Goal: Task Accomplishment & Management: Manage account settings

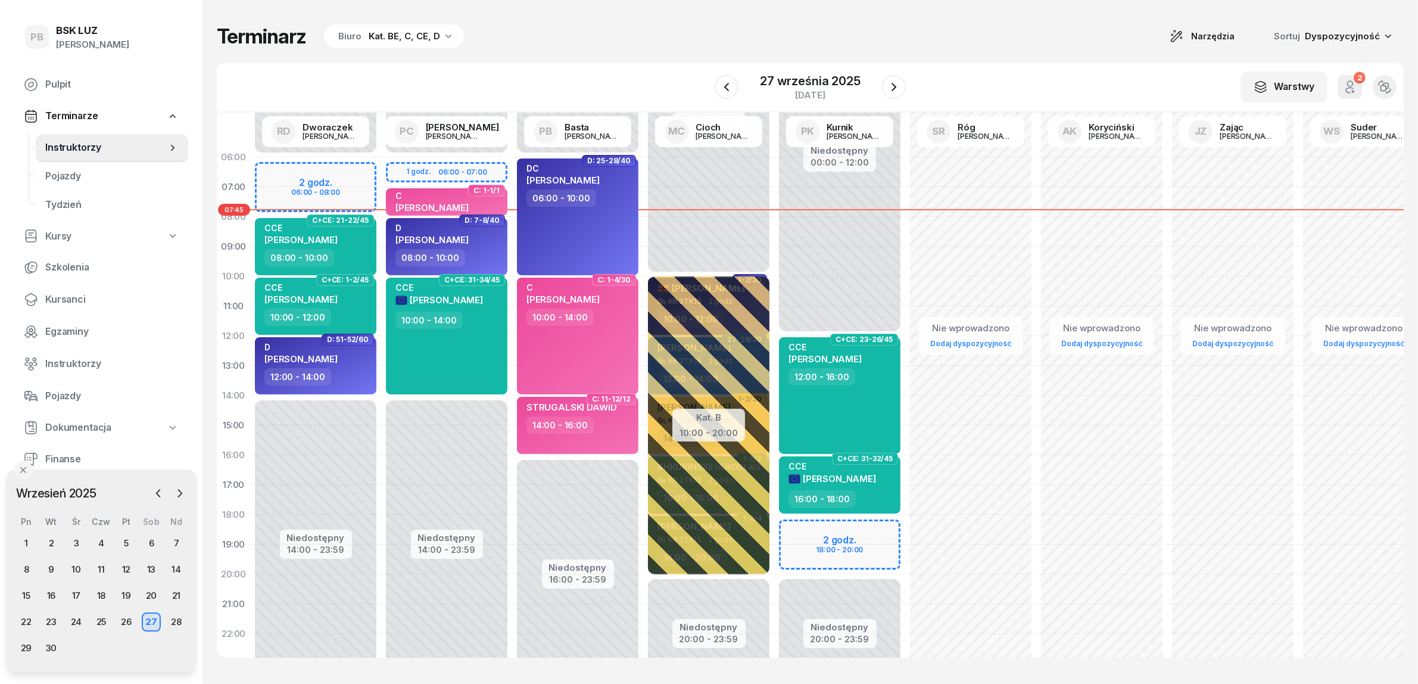
click at [404, 36] on div "Kat. BE, C, CE, D" at bounding box center [404, 36] width 71 height 14
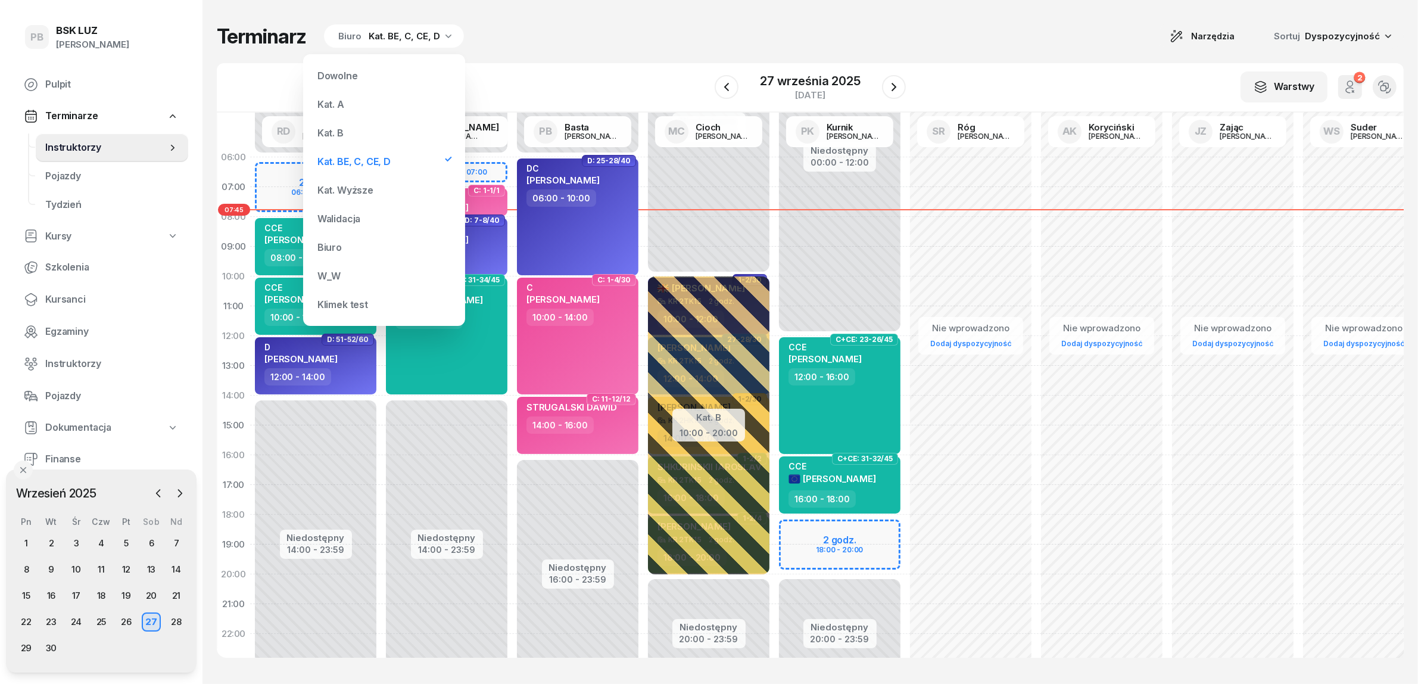
click at [356, 138] on div "Kat. B" at bounding box center [384, 133] width 143 height 24
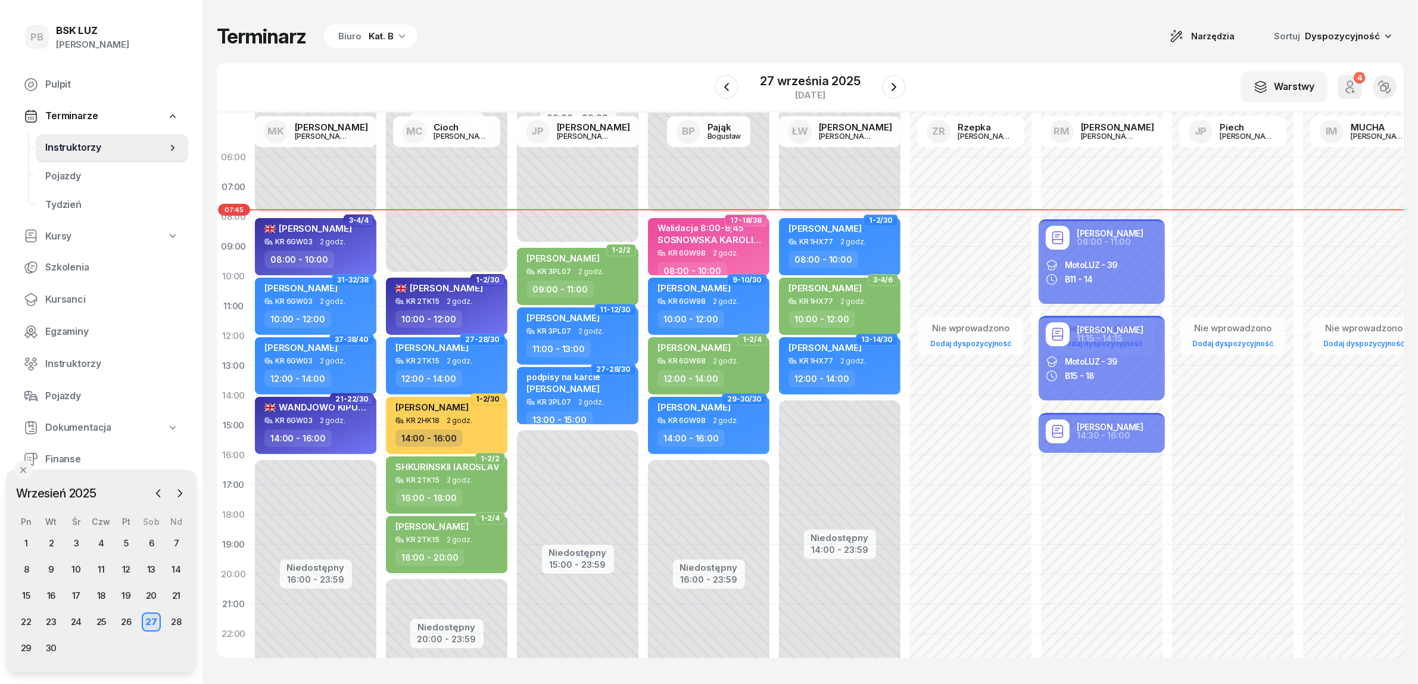
click at [347, 38] on div "Biuro" at bounding box center [349, 36] width 23 height 14
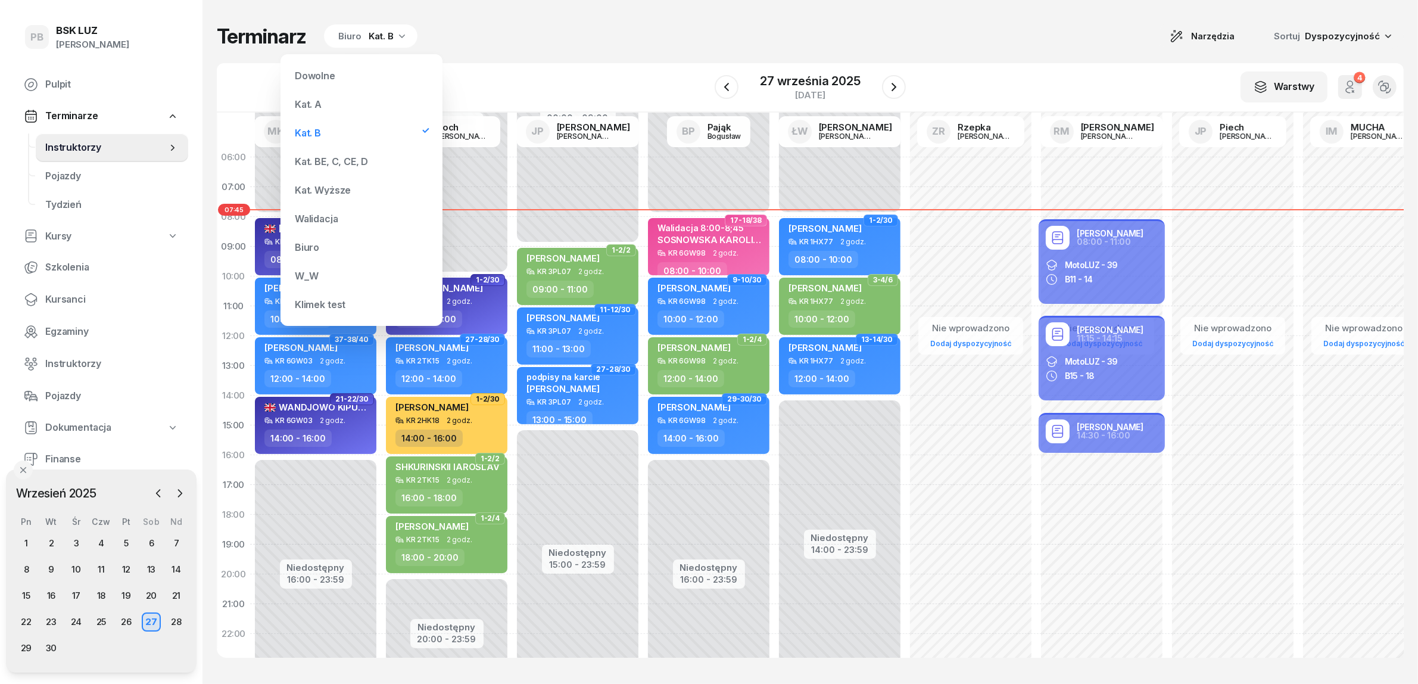
click at [347, 157] on div "Kat. BE, C, CE, D" at bounding box center [331, 162] width 73 height 10
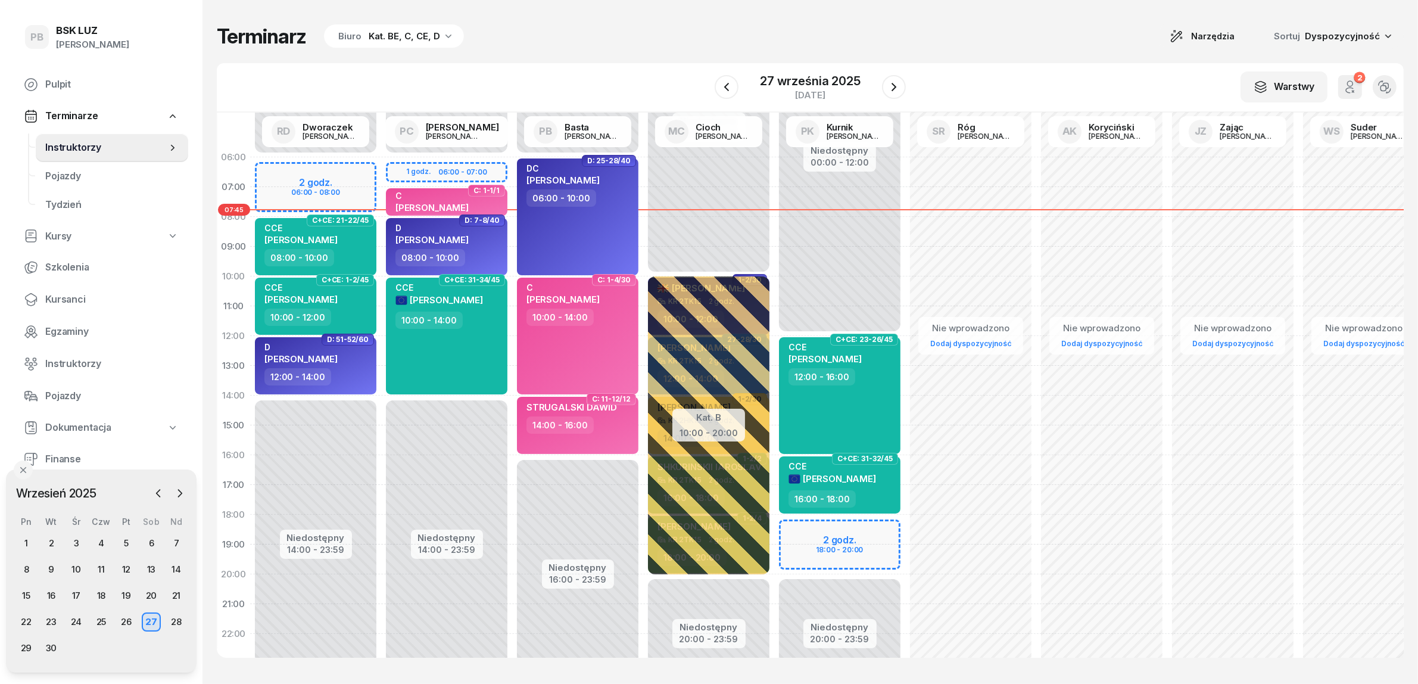
click at [451, 39] on div "Biuro Kat. BE, C, CE, D" at bounding box center [394, 36] width 140 height 24
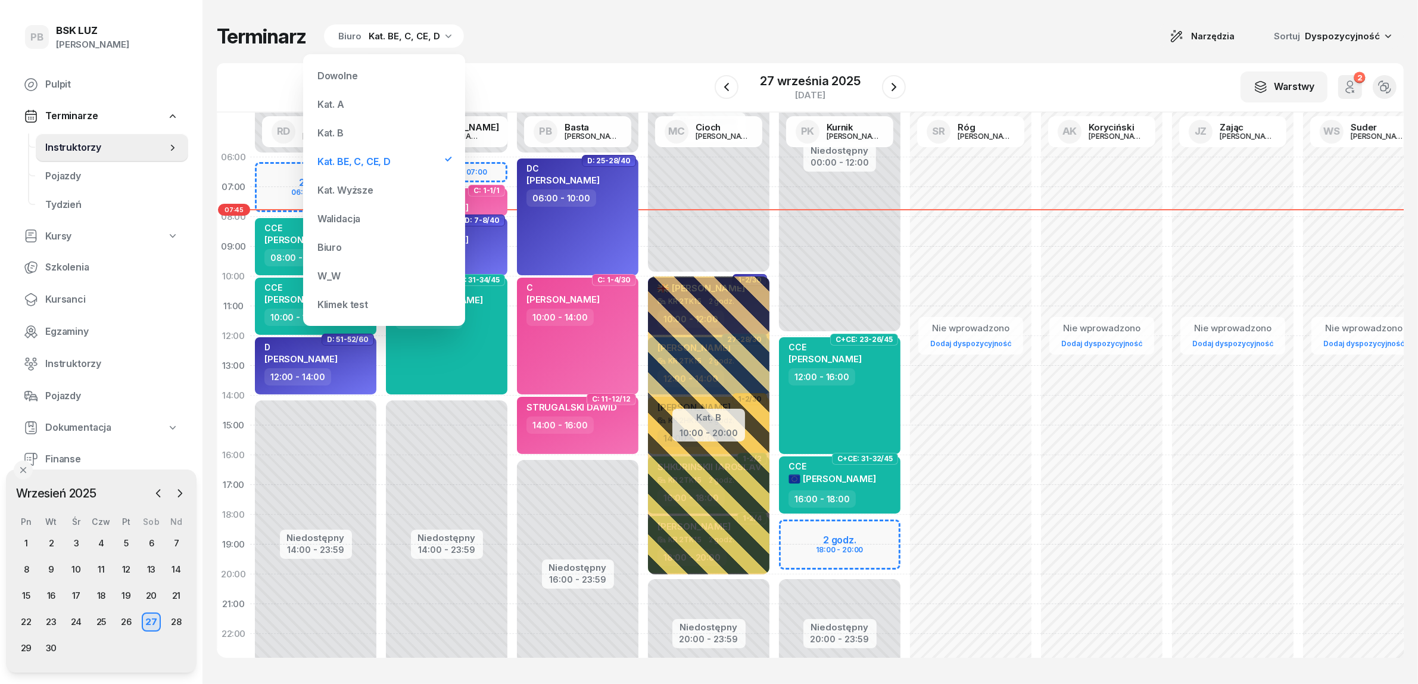
click at [359, 129] on div "Kat. B" at bounding box center [384, 133] width 143 height 24
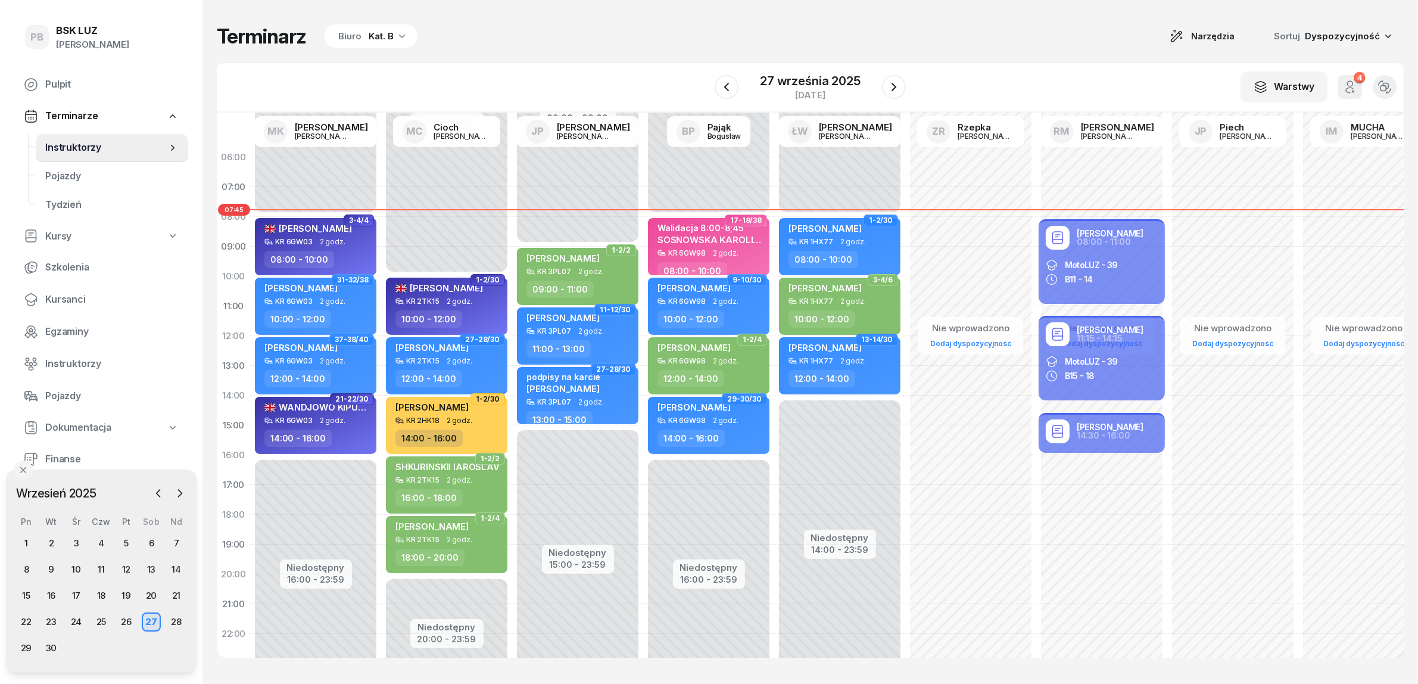
click at [380, 40] on div "Kat. B" at bounding box center [381, 36] width 25 height 14
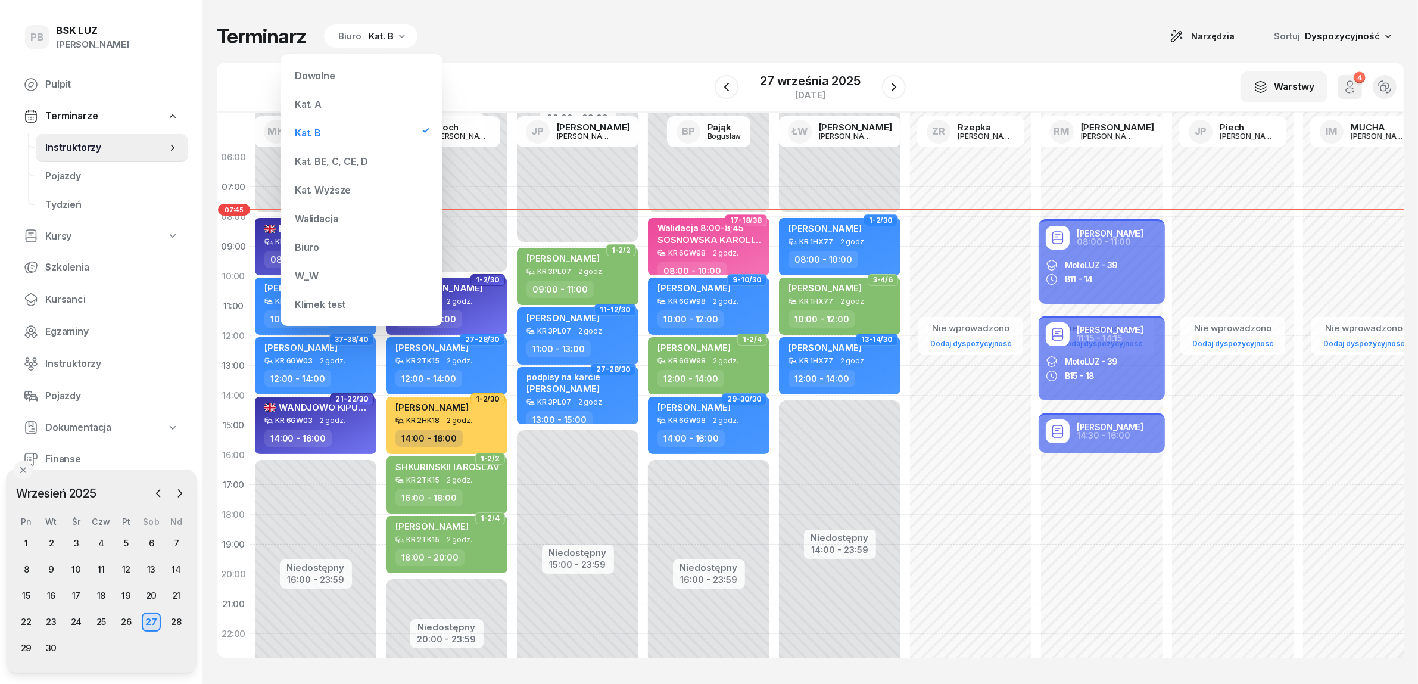
click at [329, 158] on div "Kat. BE, C, CE, D" at bounding box center [331, 162] width 73 height 10
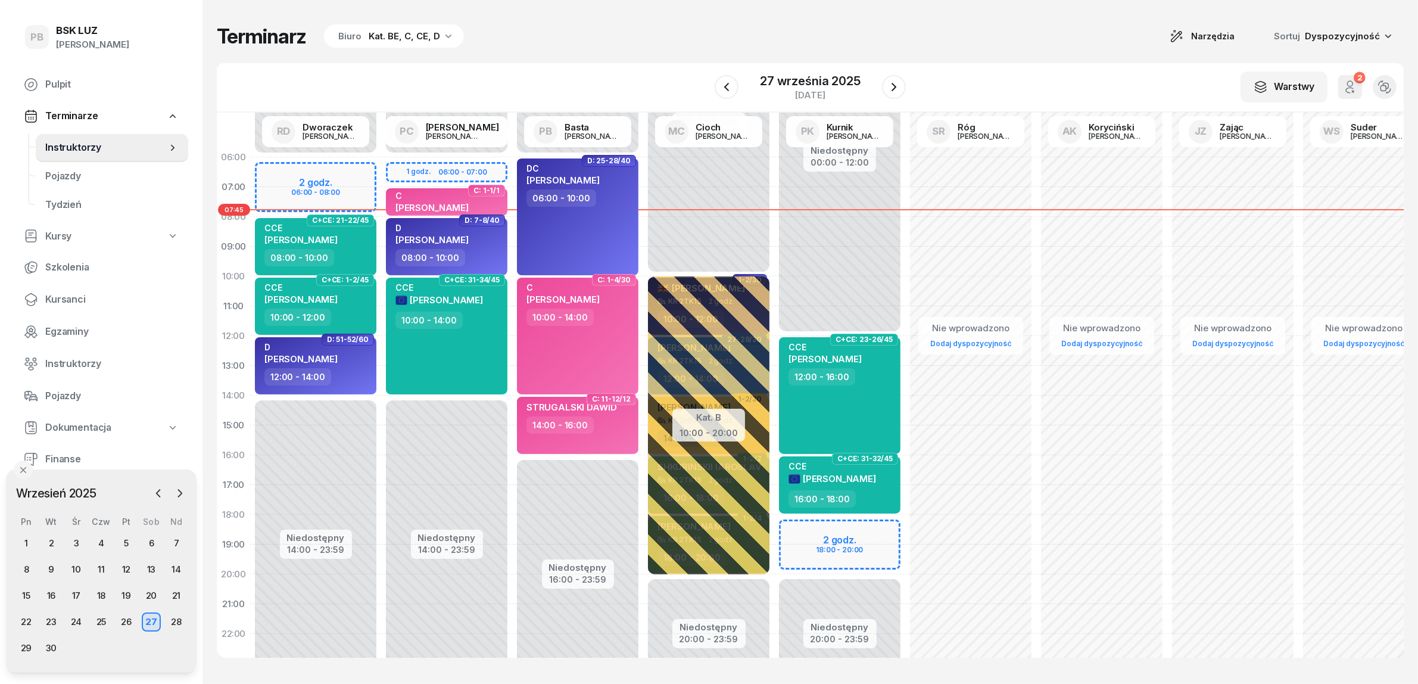
click at [444, 98] on div "W Wybierz AK [PERSON_NAME] BP [PERSON_NAME] DP [PERSON_NAME] GS [PERSON_NAME] I…" at bounding box center [810, 87] width 1187 height 49
click at [397, 42] on div "Kat. BE, C, CE, D" at bounding box center [404, 36] width 71 height 14
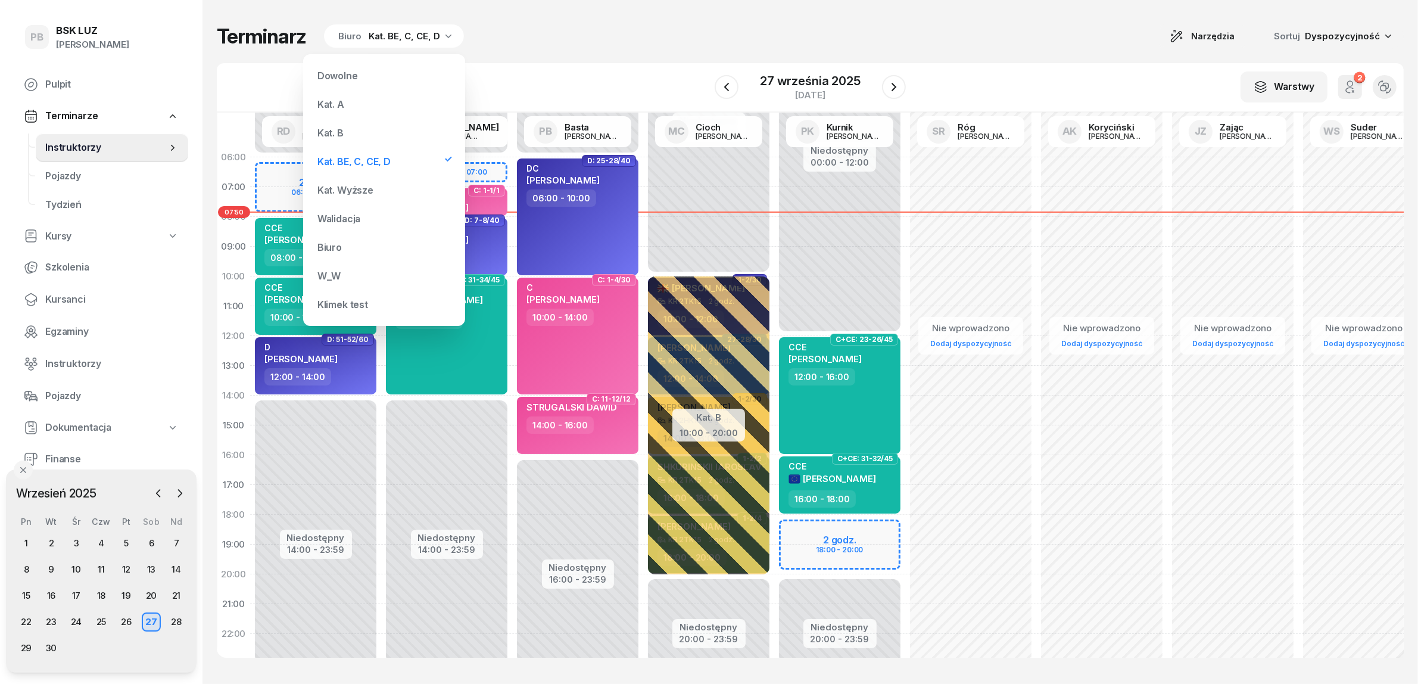
click at [353, 132] on div "Kat. B" at bounding box center [384, 133] width 143 height 24
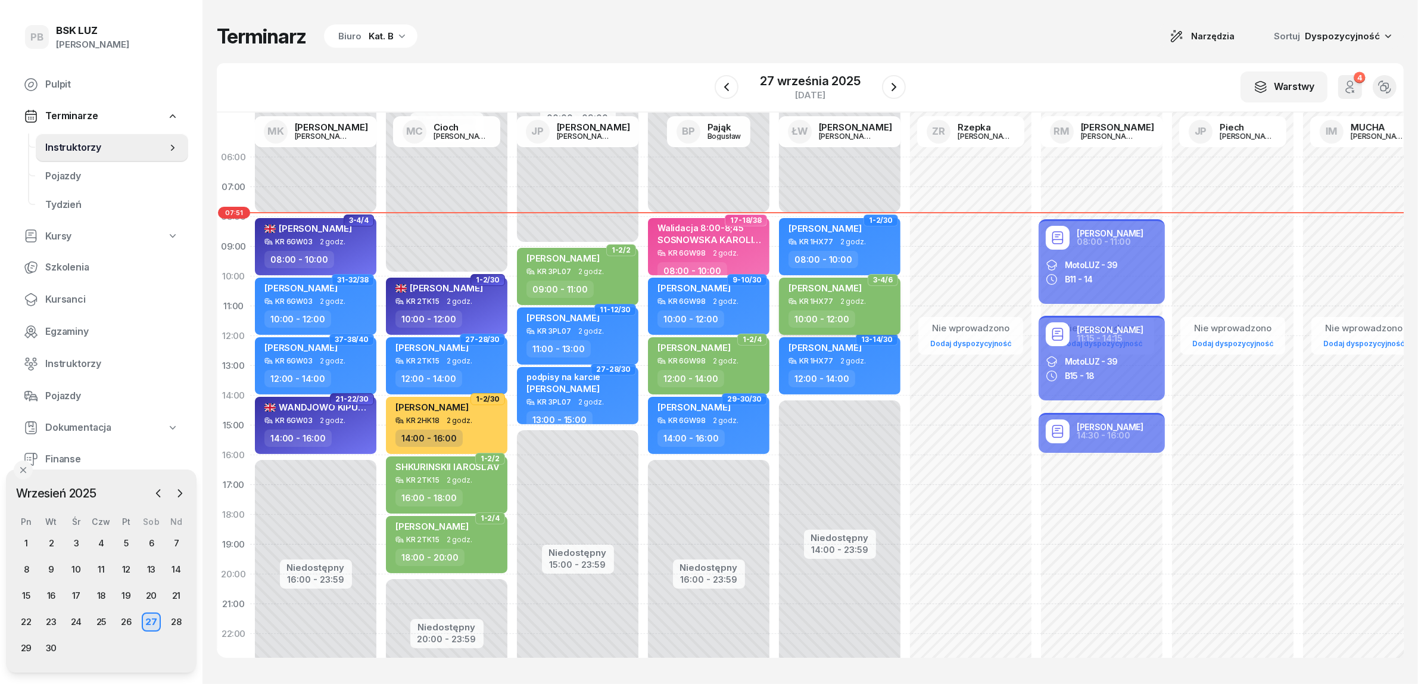
click at [862, 292] on div "[PERSON_NAME]" at bounding box center [824, 289] width 73 height 15
select select "10"
select select "12"
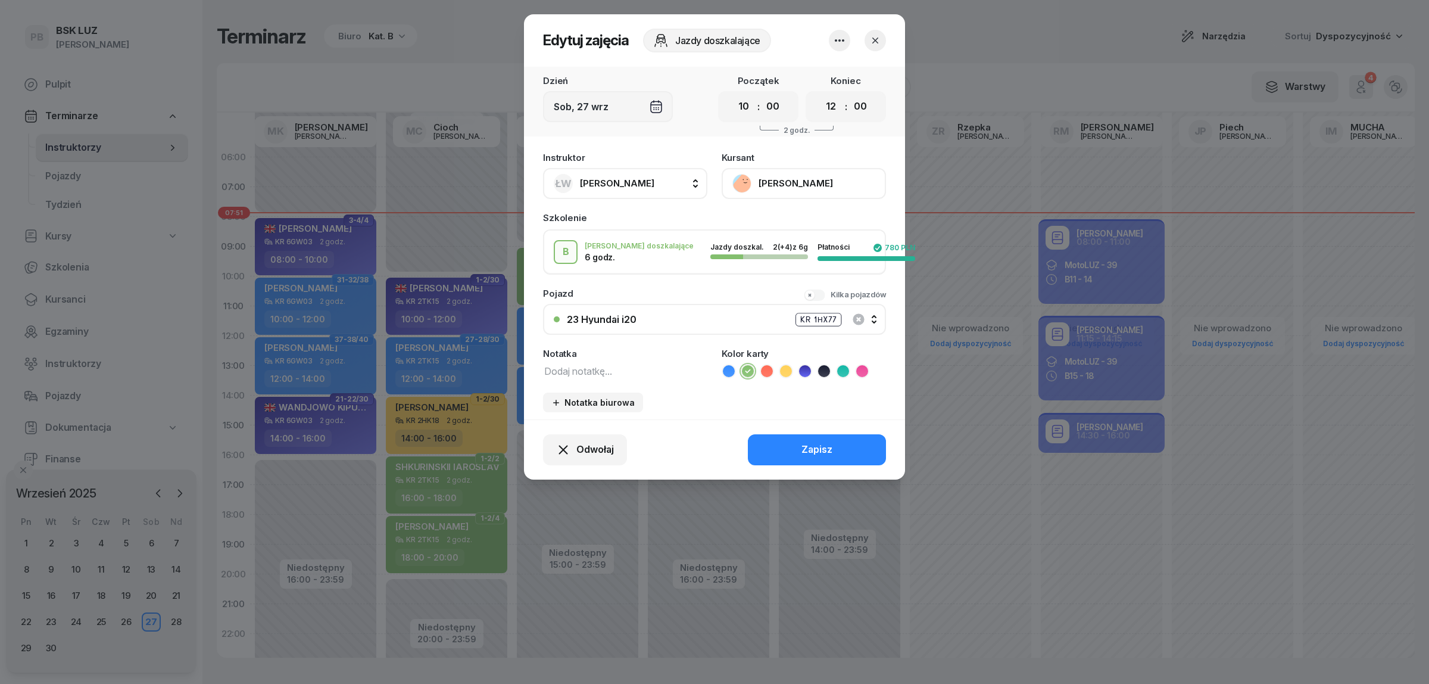
click at [819, 179] on button "[PERSON_NAME]" at bounding box center [804, 183] width 164 height 31
click at [814, 223] on link "Otwórz profil" at bounding box center [802, 223] width 157 height 30
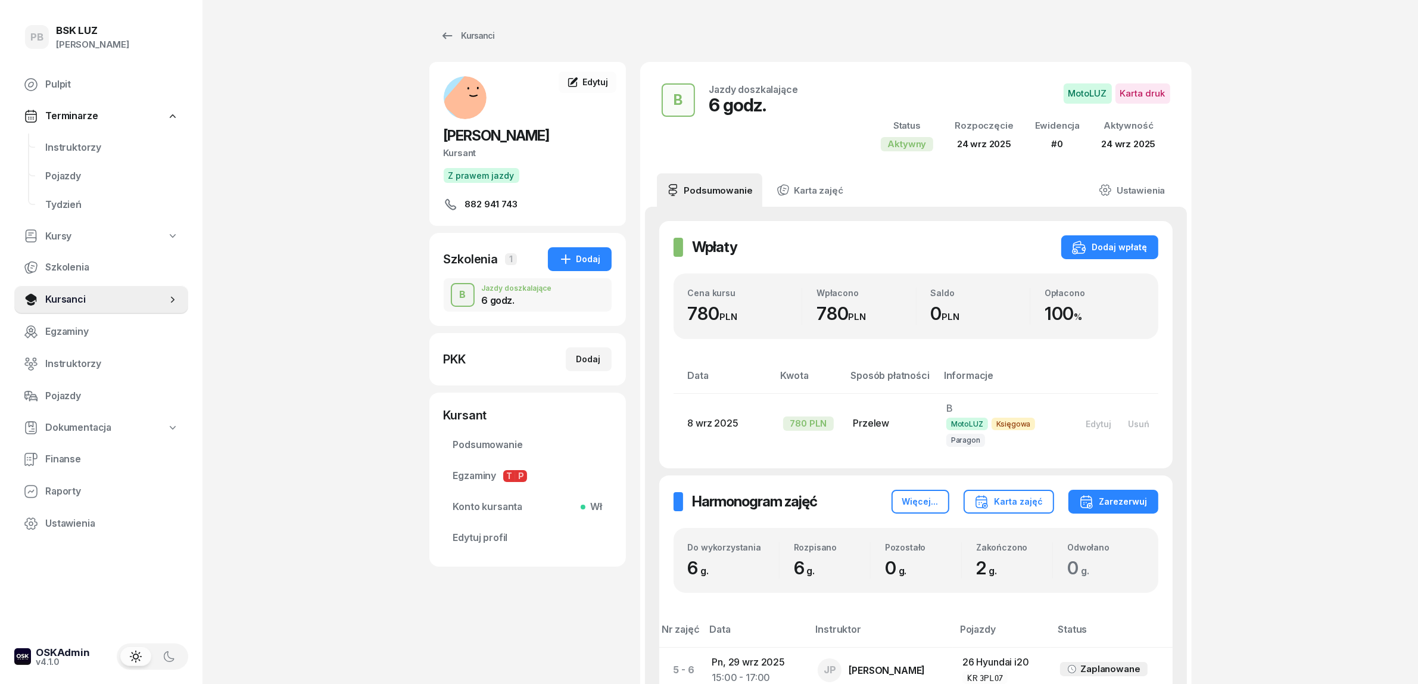
click at [319, 148] on div "PB BSK [PERSON_NAME] Terminarze Instruktorzy Pojazdy Tydzień Kursy Szkolenia Ku…" at bounding box center [709, 466] width 1418 height 933
click at [89, 146] on span "Instruktorzy" at bounding box center [111, 147] width 133 height 15
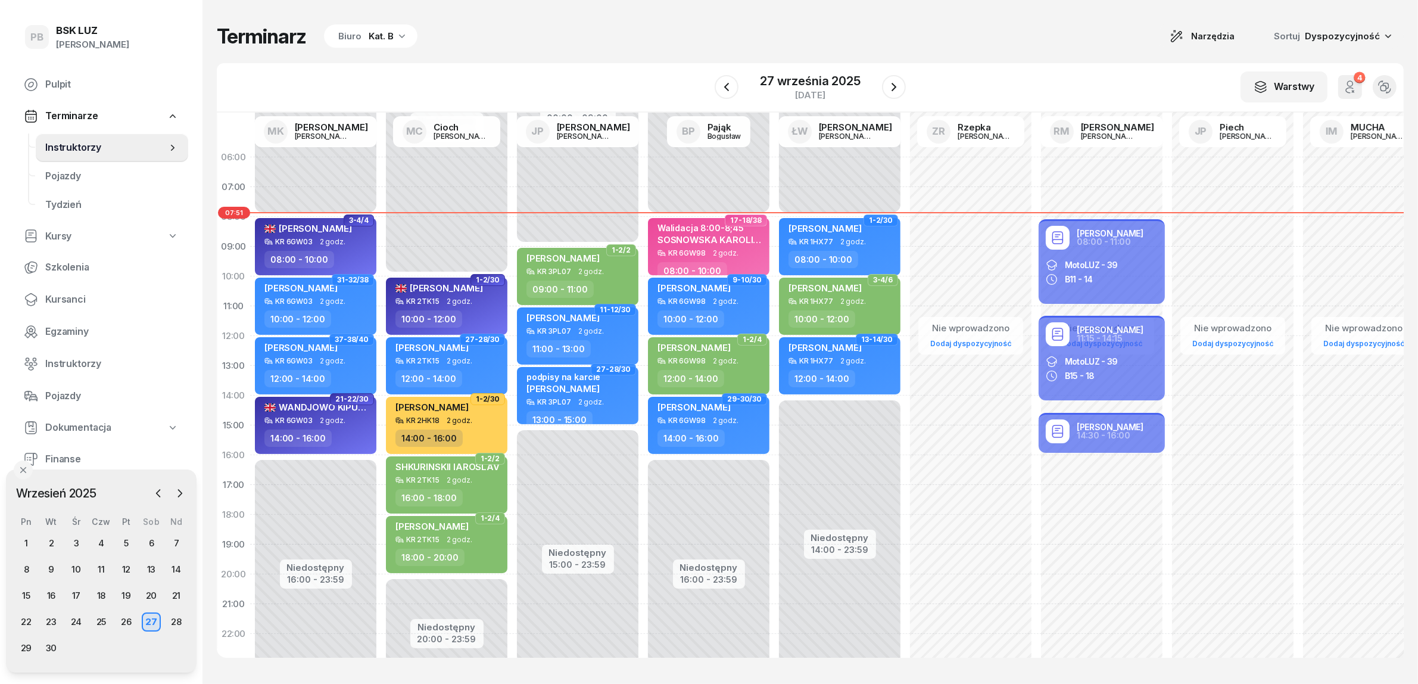
drag, startPoint x: 581, startPoint y: 61, endPoint x: 578, endPoint y: 54, distance: 8.0
click at [582, 61] on div "Terminarz Biuro Kat. B Narzędzia Sortuj Dyspozycyjność W Wybierz AK [PERSON_NAM…" at bounding box center [810, 340] width 1187 height 681
click at [606, 42] on div "Terminarz Biuro Kat. B Narzędzia Sortuj Dyspozycyjność" at bounding box center [810, 36] width 1187 height 25
click at [666, 17] on div "Terminarz Biuro Kat. B Narzędzia Sortuj Dyspozycyjność W Wybierz AK [PERSON_NAM…" at bounding box center [810, 340] width 1187 height 681
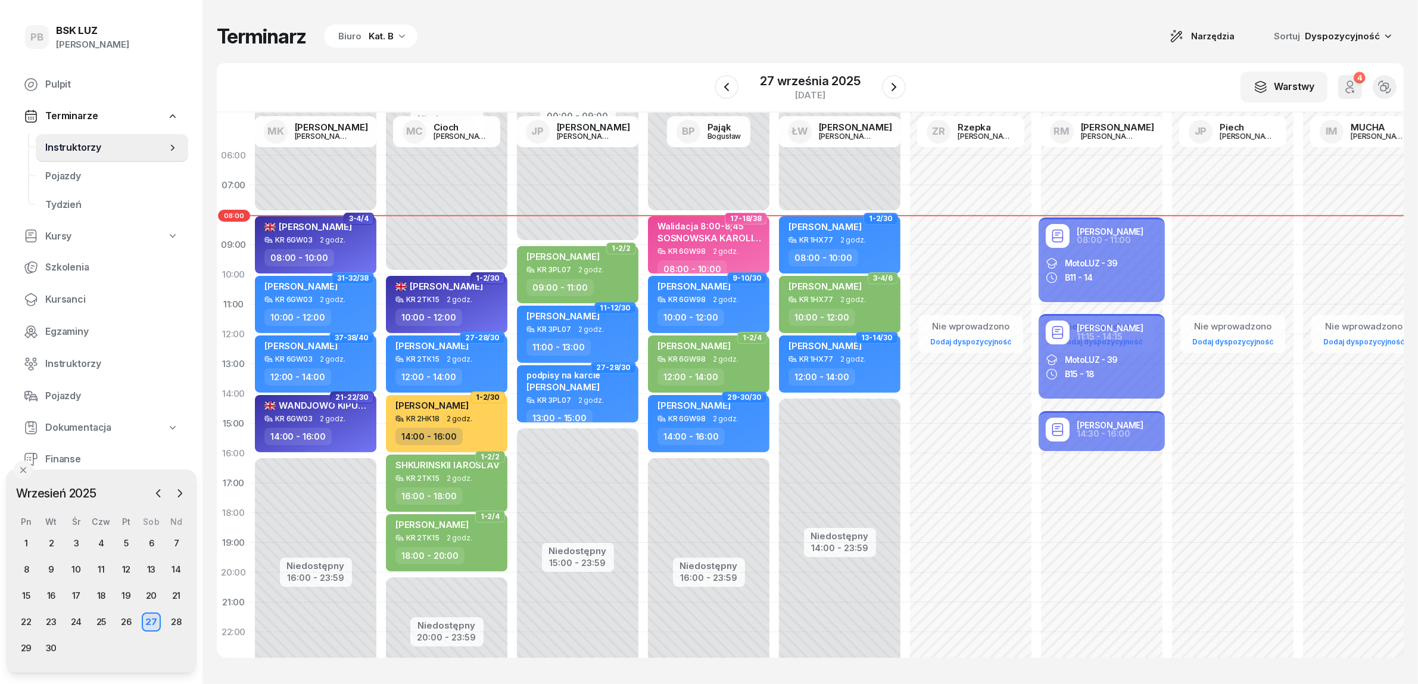
click at [816, 463] on div "Niedostępny 00:00 - 08:00 Niedostępny 14:00 - 23:59 1-2/30 [PERSON_NAME] 1HX77 …" at bounding box center [839, 424] width 131 height 566
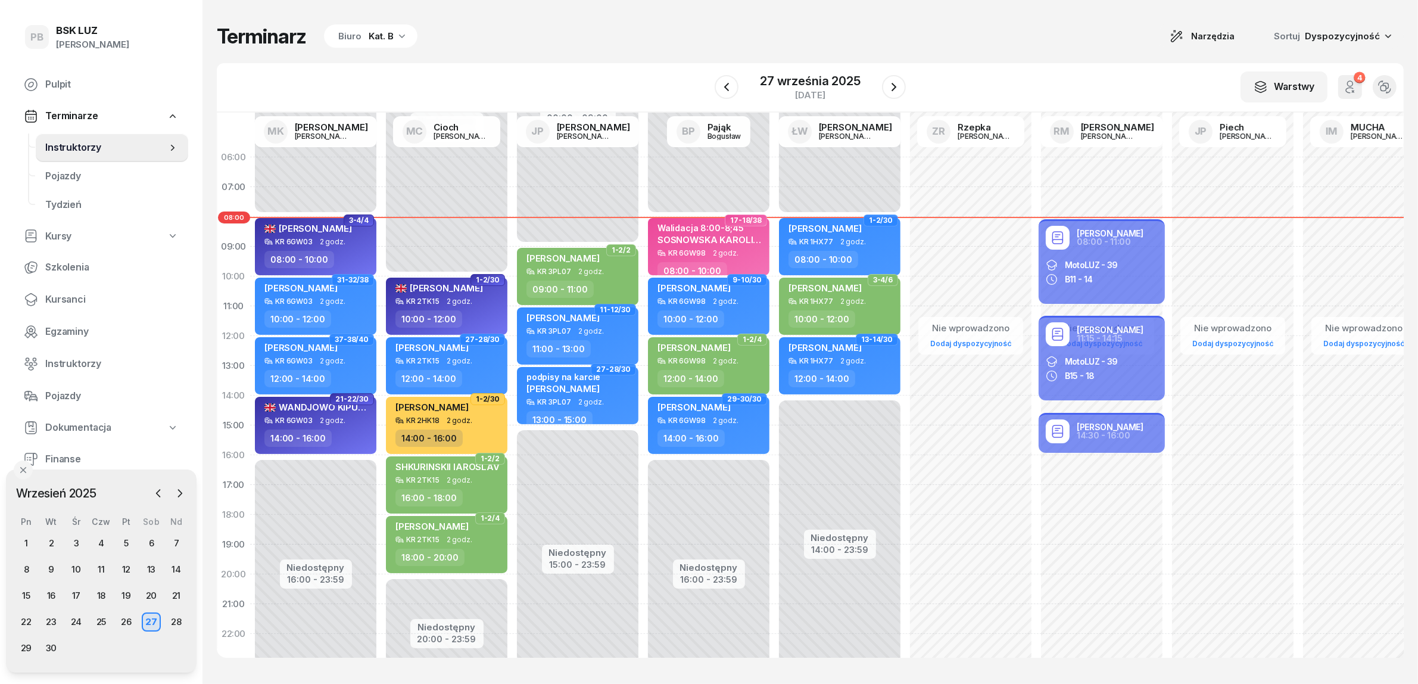
click at [629, 57] on div "Terminarz Biuro Kat. B Narzędzia Sortuj Dyspozycyjność W Wybierz AK [PERSON_NAM…" at bounding box center [810, 340] width 1187 height 681
click at [1025, 77] on div "W Wybierz AK [PERSON_NAME] BP [PERSON_NAME] DP [PERSON_NAME] GS [PERSON_NAME] I…" at bounding box center [810, 87] width 1187 height 49
click at [1012, 52] on div "Terminarz Biuro Kat. B Narzędzia Sortuj Dyspozycyjność W Wybierz AK [PERSON_NAM…" at bounding box center [810, 340] width 1187 height 681
click at [1034, 3] on div "Terminarz Biuro Kat. B Narzędzia Sortuj Dyspozycyjność W Wybierz AK [PERSON_NAM…" at bounding box center [810, 340] width 1187 height 681
click at [963, 23] on div "Terminarz Biuro Kat. B Narzędzia Sortuj Dyspozycyjność W Wybierz AK [PERSON_NAM…" at bounding box center [810, 340] width 1187 height 681
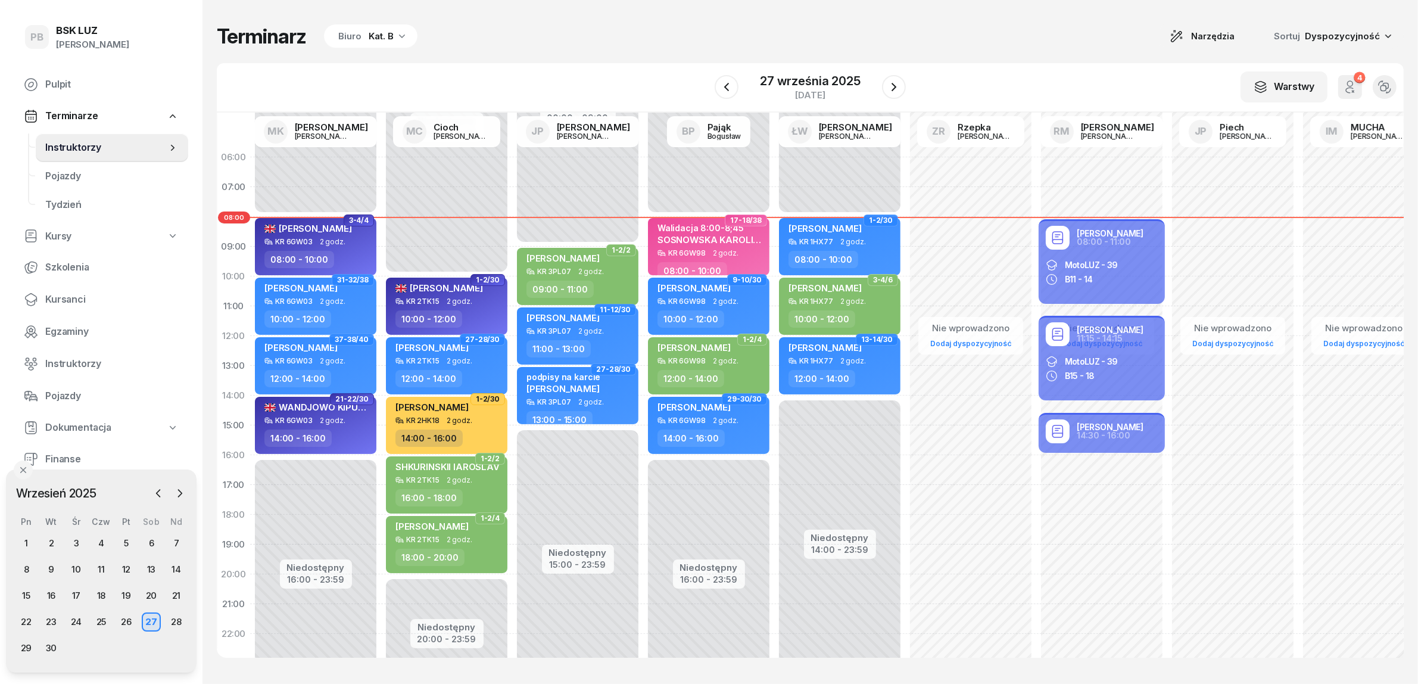
click at [965, 66] on div "W Wybierz AK [PERSON_NAME] BP [PERSON_NAME] DP [PERSON_NAME] GS [PERSON_NAME] I…" at bounding box center [810, 87] width 1187 height 49
click at [844, 454] on div "Niedostępny 00:00 - 08:00 Niedostępny 14:00 - 23:59 1-2/30 [PERSON_NAME] 1HX77 …" at bounding box center [839, 425] width 131 height 566
select select "15"
select select "17"
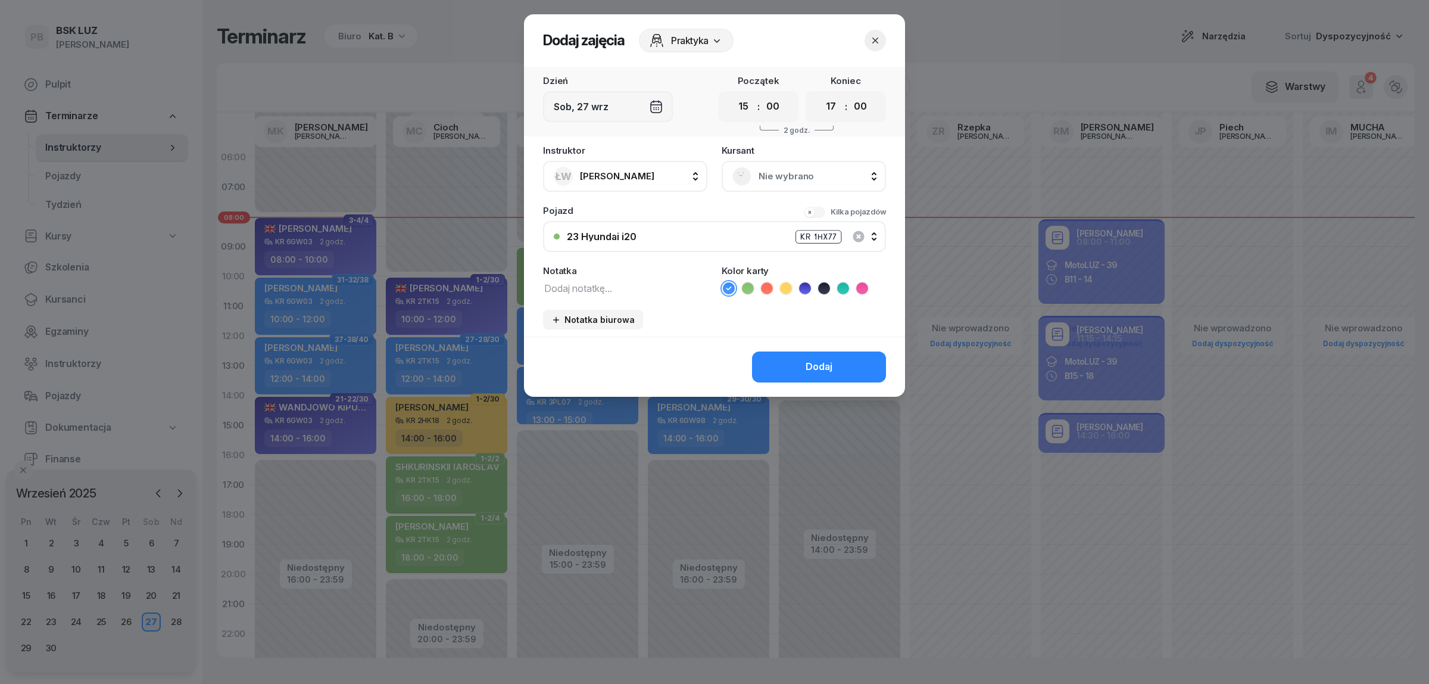
drag, startPoint x: 880, startPoint y: 33, endPoint x: 874, endPoint y: 34, distance: 6.1
click at [875, 34] on button "button" at bounding box center [875, 40] width 21 height 21
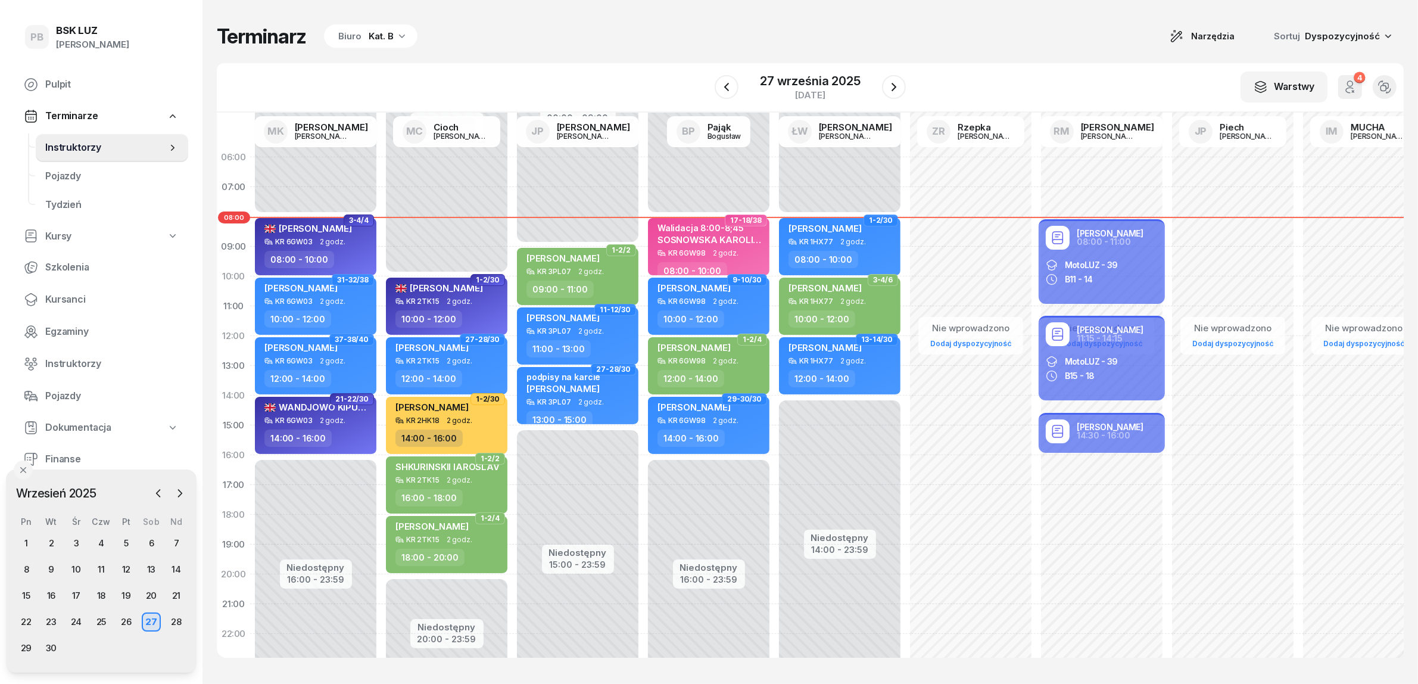
click at [874, 34] on div "Terminarz Biuro Kat. B Narzędzia Sortuj Dyspozycyjność" at bounding box center [810, 36] width 1187 height 25
click at [1025, 54] on div "Terminarz Biuro Kat. B Narzędzia Sortuj Dyspozycyjność W Wybierz AK [PERSON_NAM…" at bounding box center [810, 340] width 1187 height 681
click at [974, 35] on div "Terminarz Biuro Kat. B Narzędzia Sortuj Dyspozycyjność" at bounding box center [810, 36] width 1187 height 25
click at [1005, 22] on div "Terminarz Biuro Kat. B Narzędzia Sortuj Dyspozycyjność W Wybierz AK [PERSON_NAM…" at bounding box center [810, 340] width 1187 height 681
click at [603, 31] on div "Terminarz Biuro Kat. B Narzędzia Sortuj Dyspozycyjność" at bounding box center [810, 36] width 1187 height 25
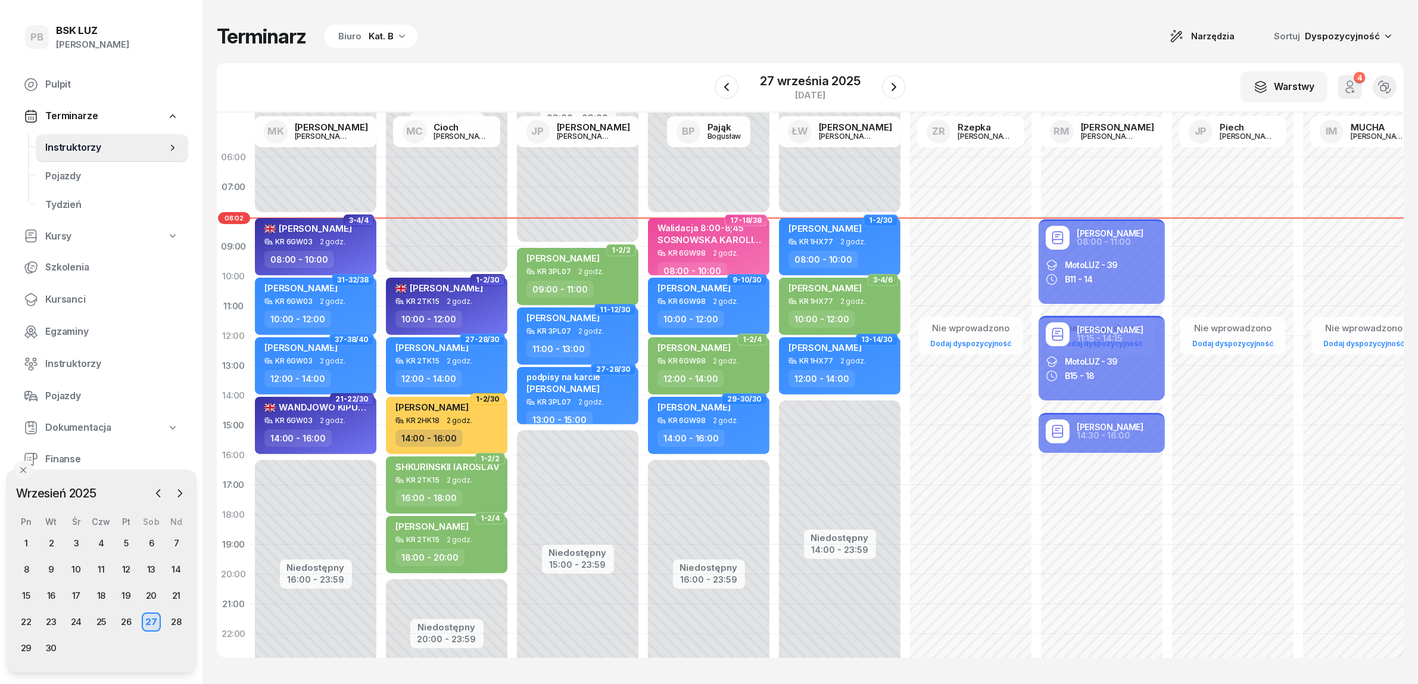
click at [657, 46] on div "Terminarz Biuro Kat. B Narzędzia Sortuj Dyspozycyjność" at bounding box center [810, 36] width 1187 height 25
click at [688, 34] on div "Terminarz Biuro Kat. B Narzędzia Sortuj Dyspozycyjność" at bounding box center [810, 36] width 1187 height 25
click at [597, 76] on div "W Wybierz AK [PERSON_NAME] BP [PERSON_NAME] DP [PERSON_NAME] GS [PERSON_NAME] I…" at bounding box center [810, 87] width 1187 height 49
click at [957, 64] on div "W Wybierz AK [PERSON_NAME] BP [PERSON_NAME] DP [PERSON_NAME] GS [PERSON_NAME] I…" at bounding box center [810, 87] width 1187 height 49
click at [563, 54] on div "Terminarz Biuro Kat. B Narzędzia Sortuj Dyspozycyjność W Wybierz AK [PERSON_NAM…" at bounding box center [810, 340] width 1187 height 681
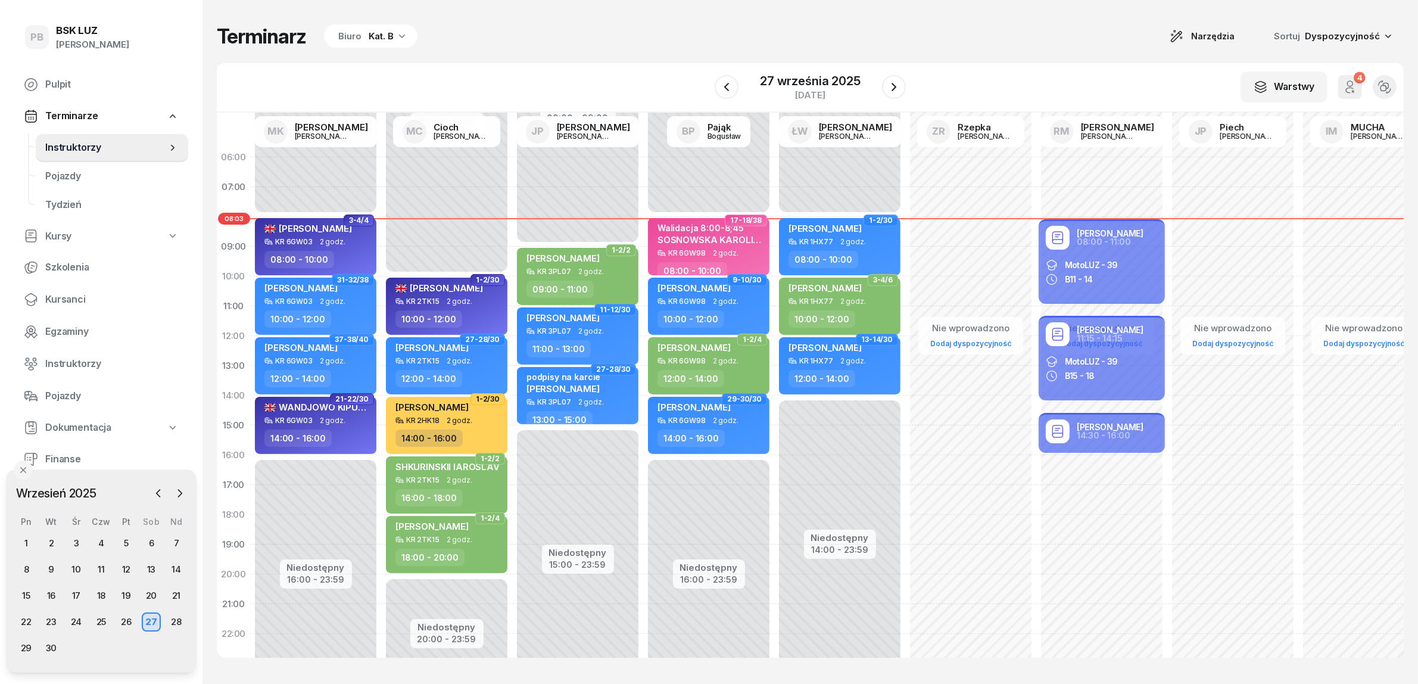
click at [533, 82] on div "W Wybierz AK [PERSON_NAME] BP [PERSON_NAME] DP [PERSON_NAME] GS [PERSON_NAME] I…" at bounding box center [810, 87] width 1187 height 49
click at [177, 618] on div "28" at bounding box center [176, 621] width 19 height 19
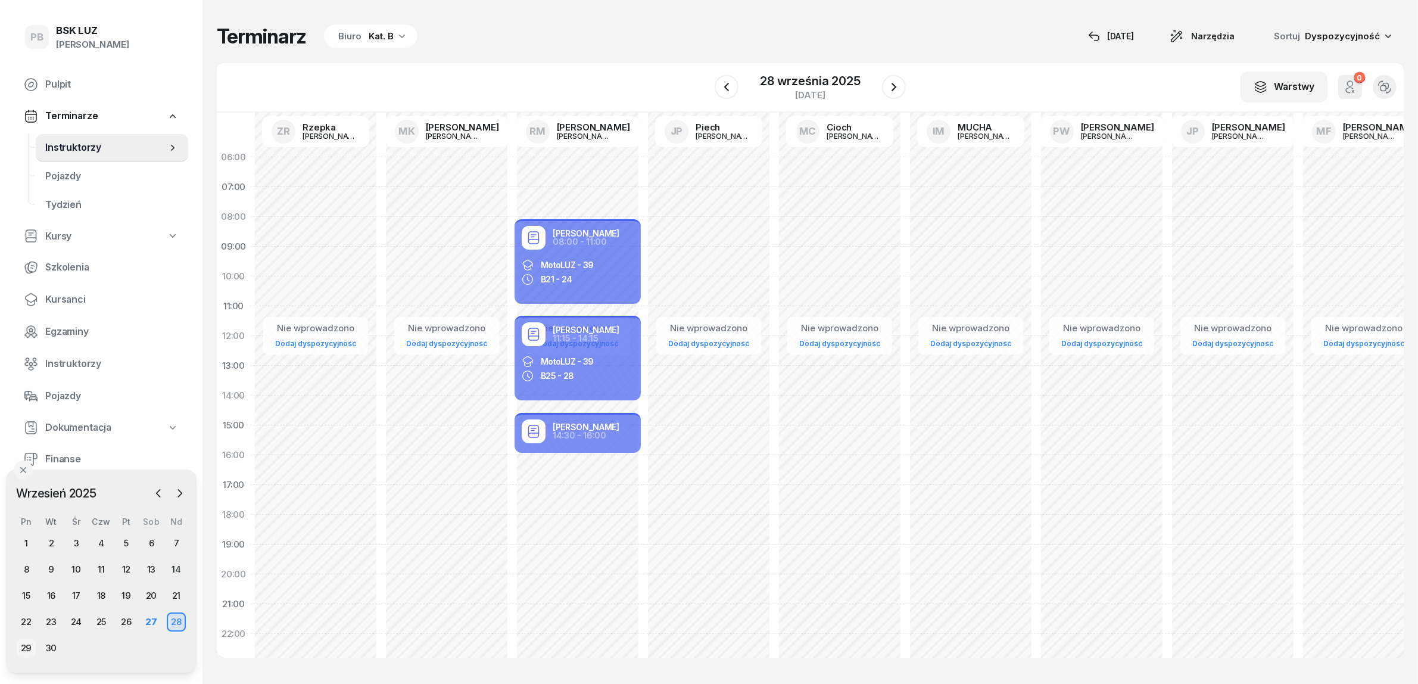
click at [20, 642] on div "29" at bounding box center [26, 647] width 19 height 19
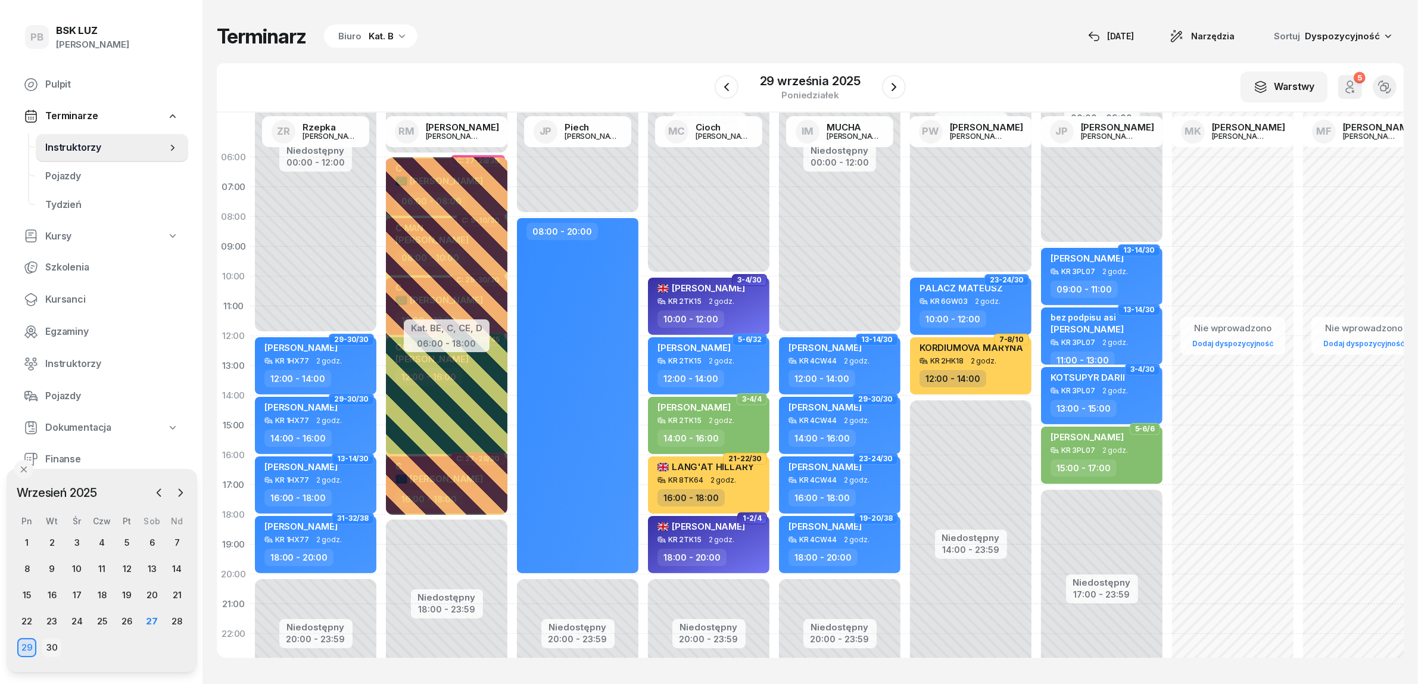
click at [48, 648] on div "30" at bounding box center [51, 647] width 19 height 19
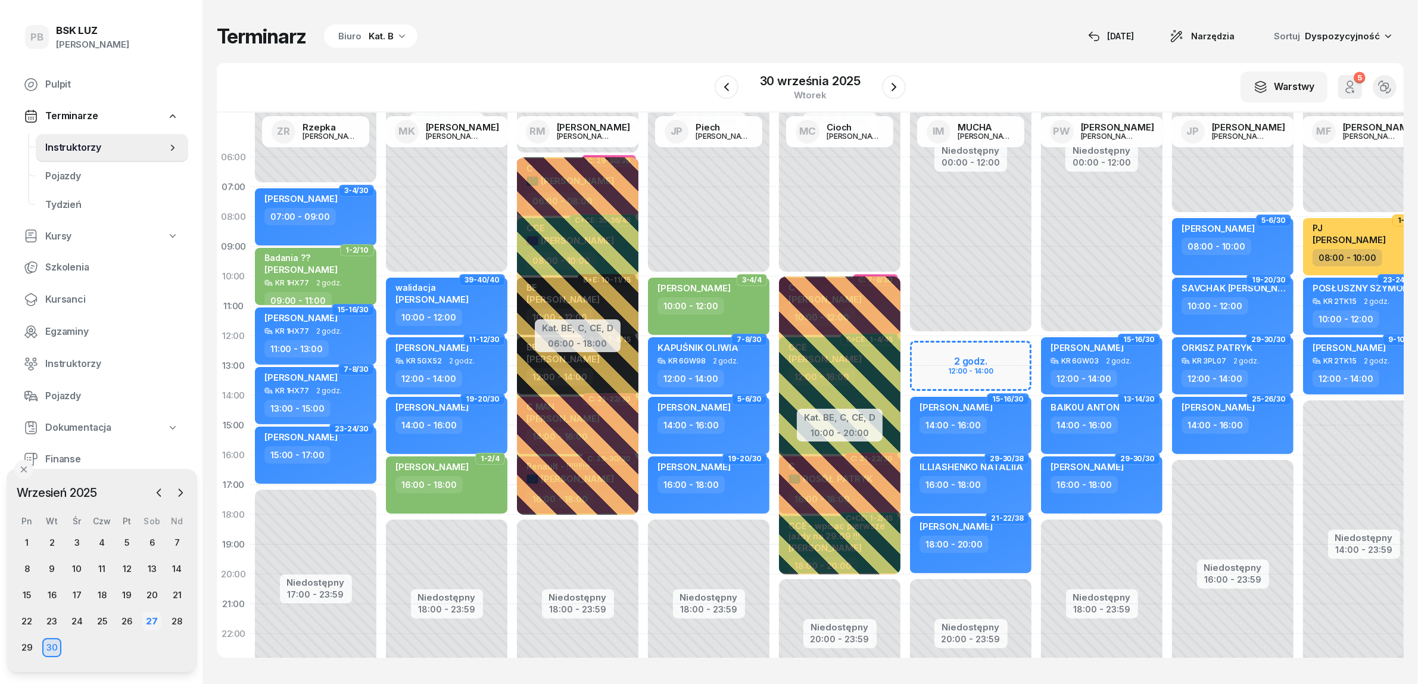
click at [146, 620] on div "27" at bounding box center [151, 621] width 19 height 19
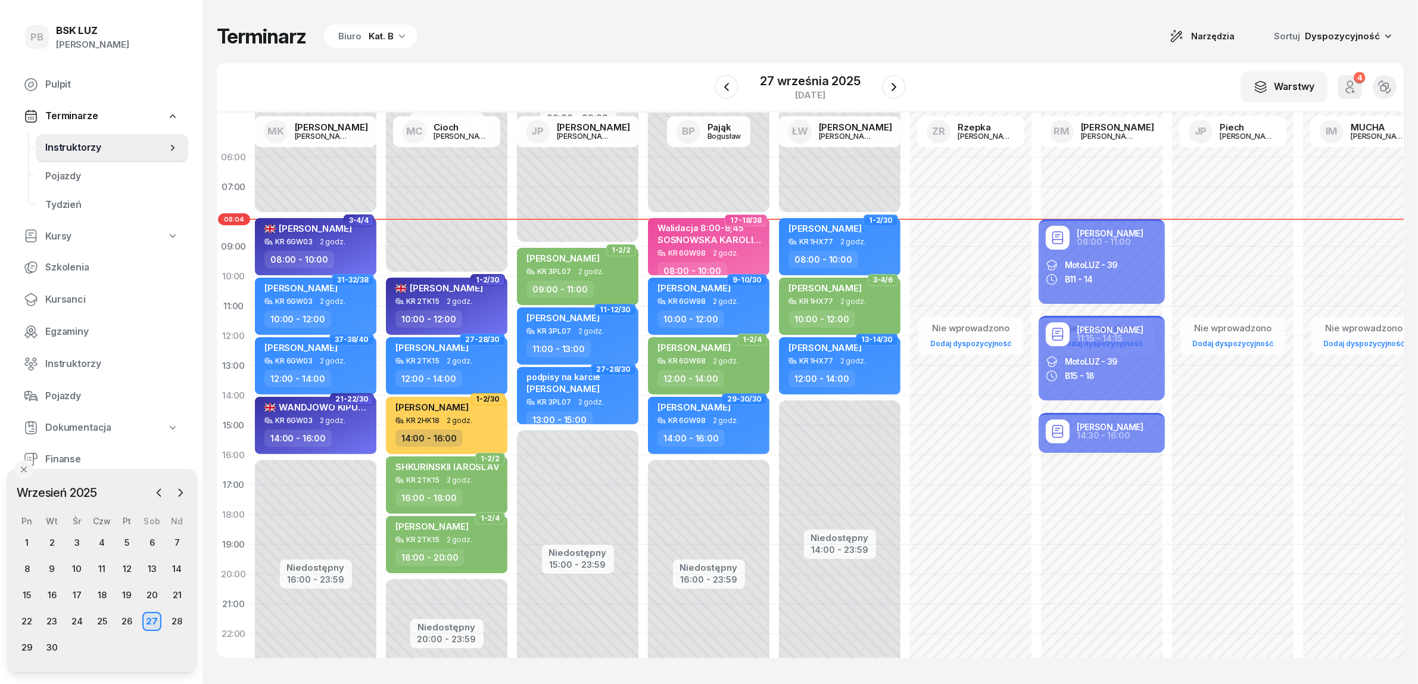
click at [742, 24] on div "Terminarz Biuro Kat. B Narzędzia Sortuj Dyspozycyjność" at bounding box center [810, 36] width 1187 height 25
click at [516, 48] on div "Terminarz Biuro Kat. B Narzędzia Sortuj Dyspozycyjność" at bounding box center [810, 36] width 1187 height 25
click at [470, 54] on div "Terminarz Biuro Kat. B Narzędzia Sortuj Dyspozycyjność W Wybierz AK [PERSON_NAM…" at bounding box center [810, 340] width 1187 height 681
click at [182, 619] on div "28" at bounding box center [176, 621] width 19 height 19
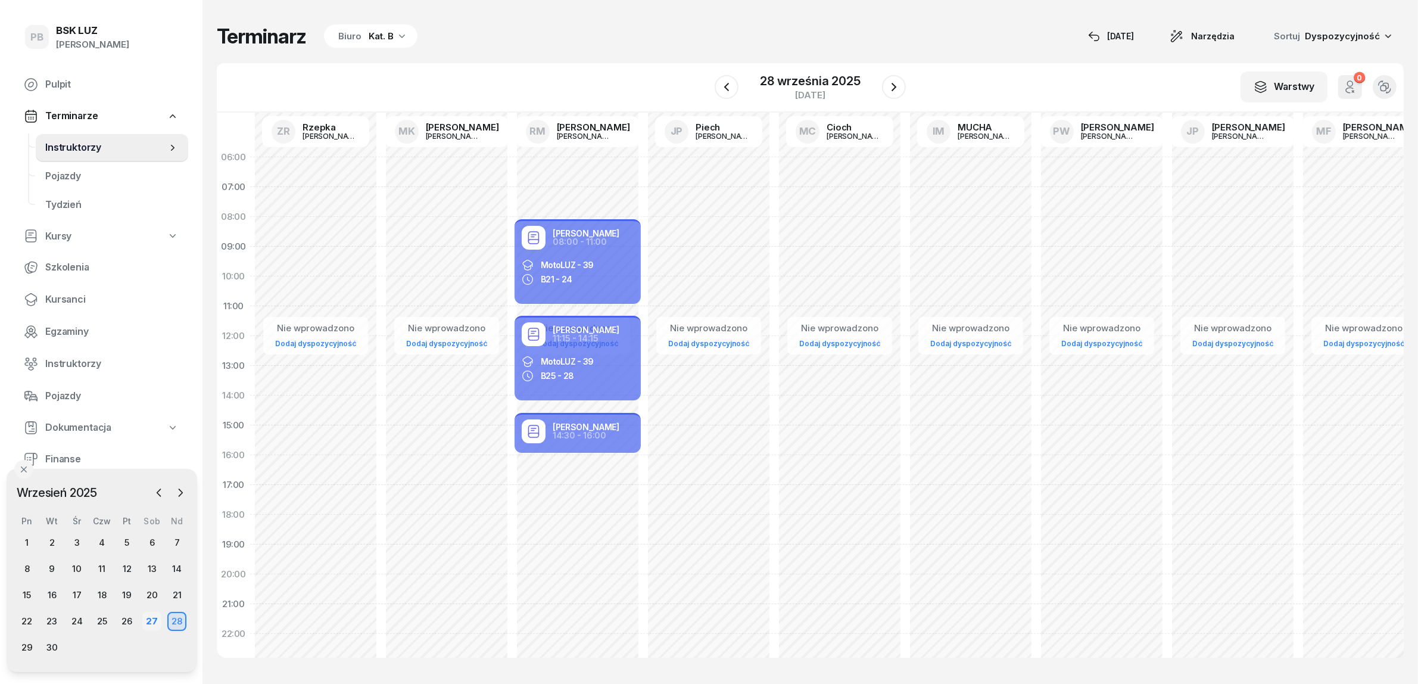
click at [156, 622] on div "27" at bounding box center [151, 621] width 19 height 19
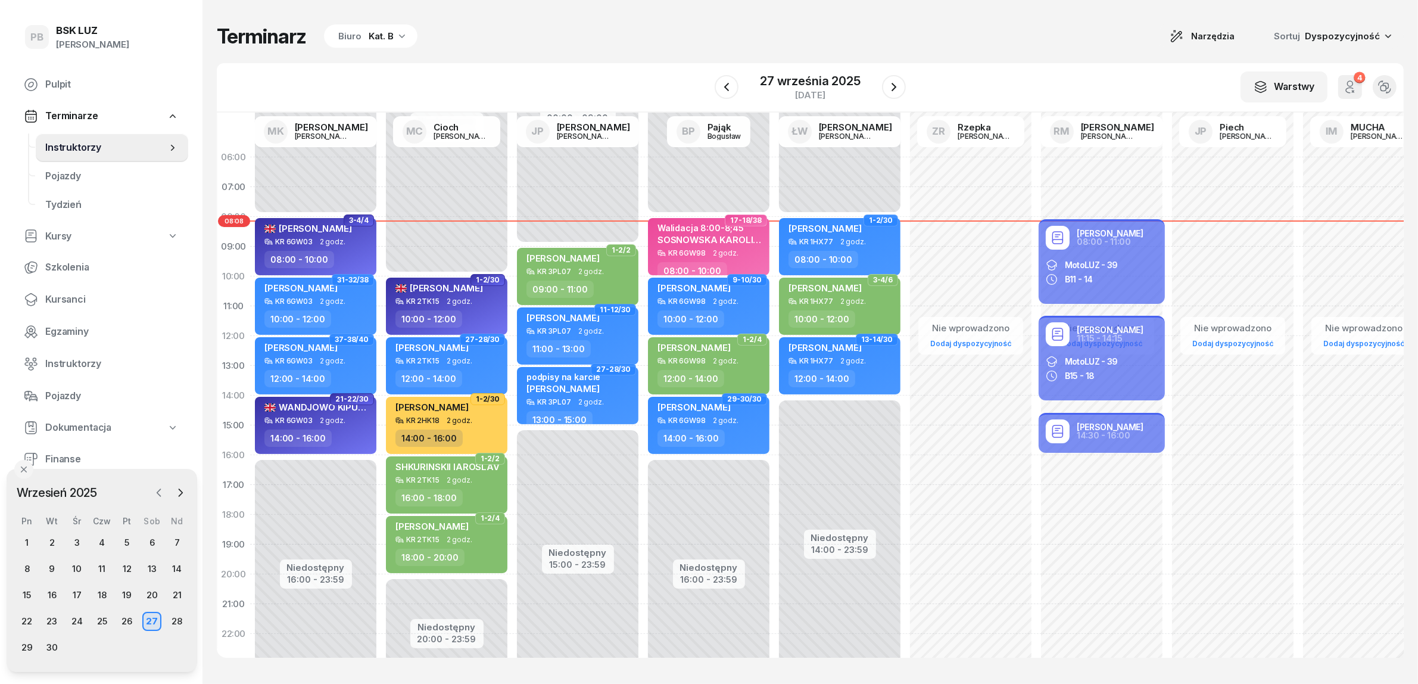
click at [158, 488] on icon "button" at bounding box center [159, 493] width 12 height 12
click at [179, 488] on icon "button" at bounding box center [180, 493] width 12 height 12
click at [379, 30] on div "Kat. B" at bounding box center [381, 36] width 25 height 14
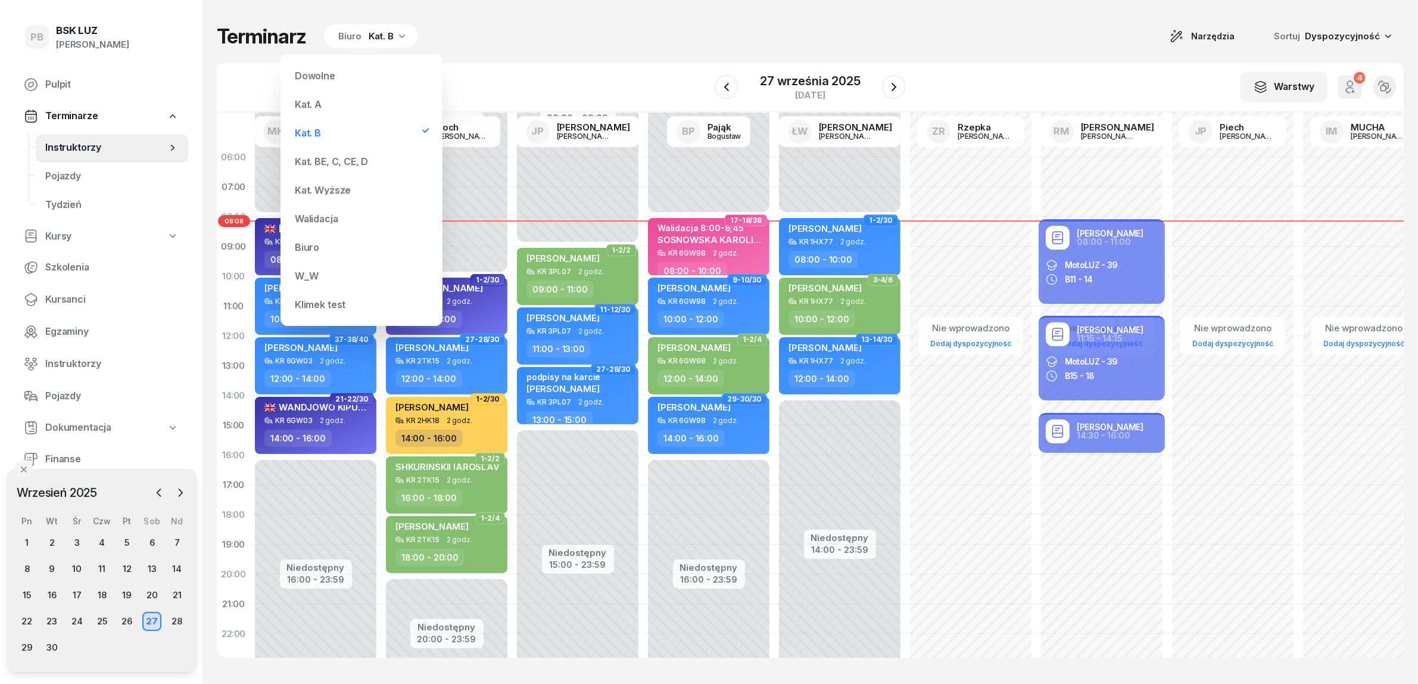
click at [334, 155] on div "Kat. BE, C, CE, D" at bounding box center [361, 161] width 143 height 24
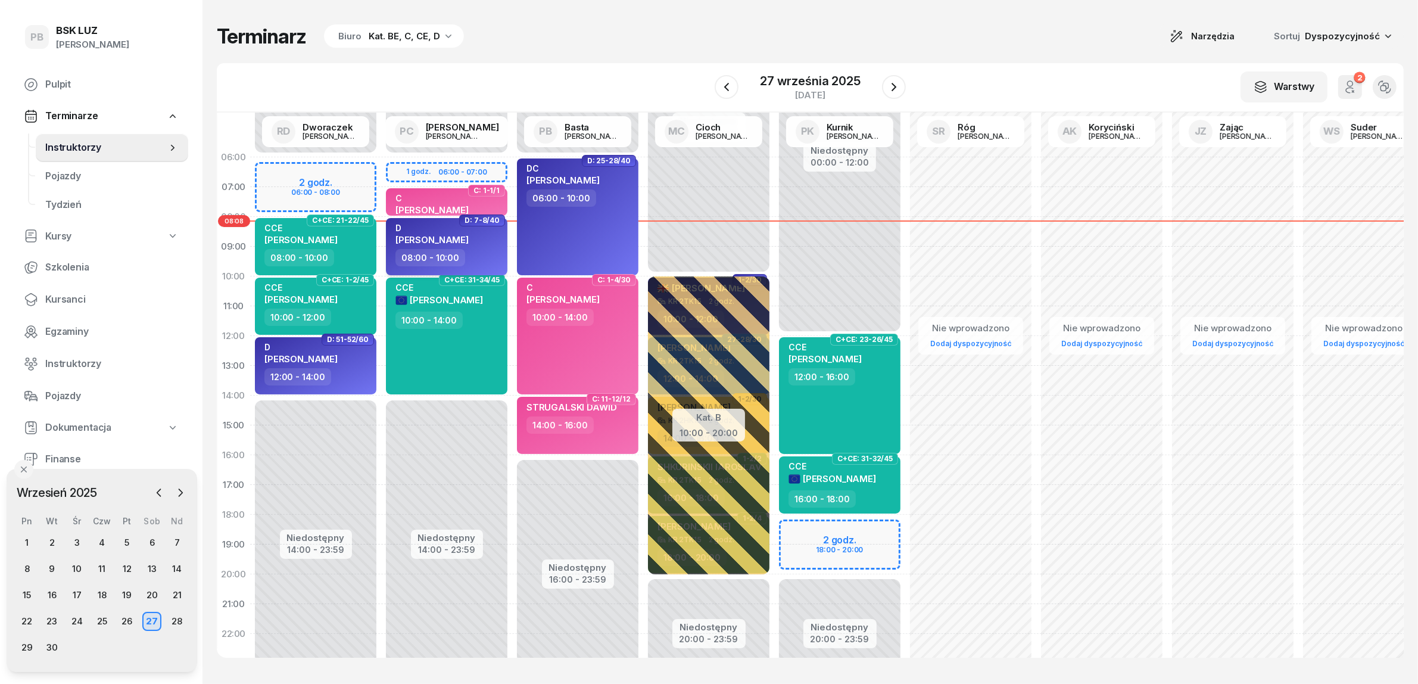
click at [463, 255] on div "08:00 - 10:00" at bounding box center [447, 257] width 105 height 17
select select "08"
select select "10"
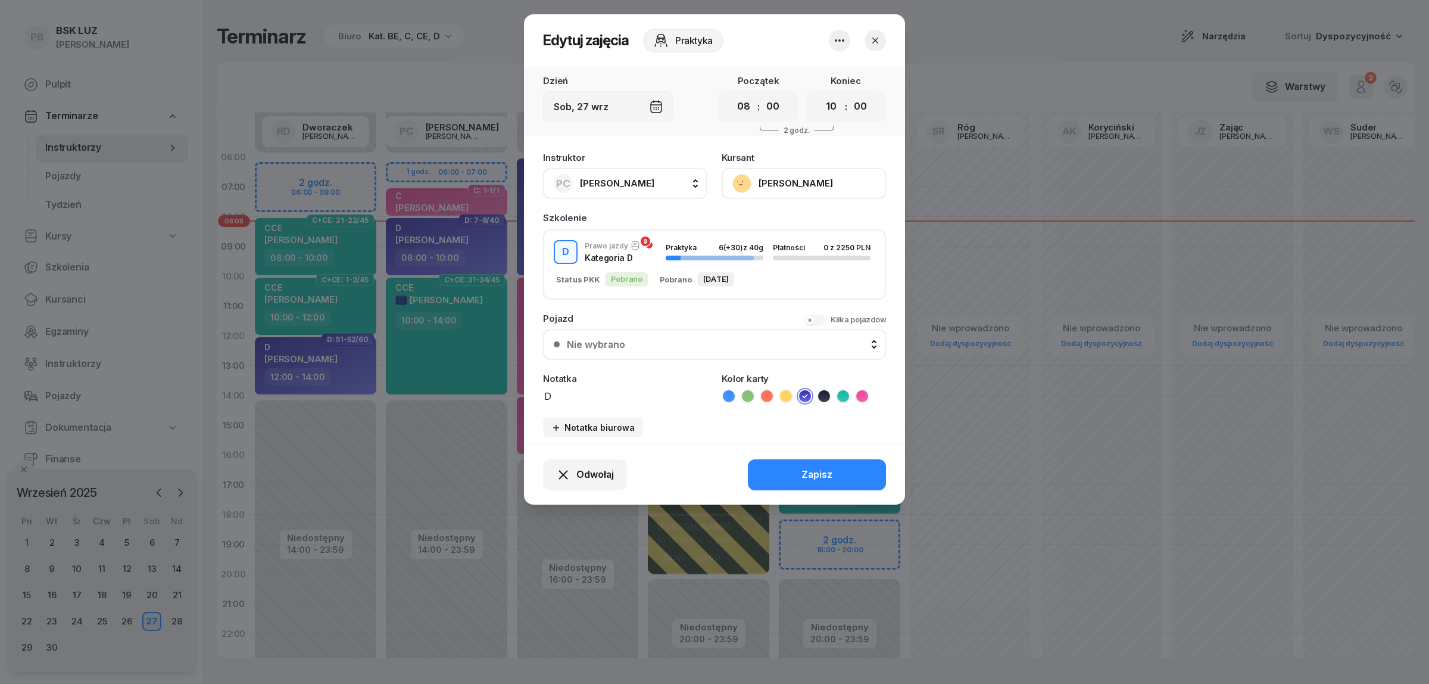
click at [809, 174] on button "[PERSON_NAME]" at bounding box center [804, 183] width 164 height 31
click at [770, 224] on div "Otwórz profil" at bounding box center [760, 223] width 58 height 15
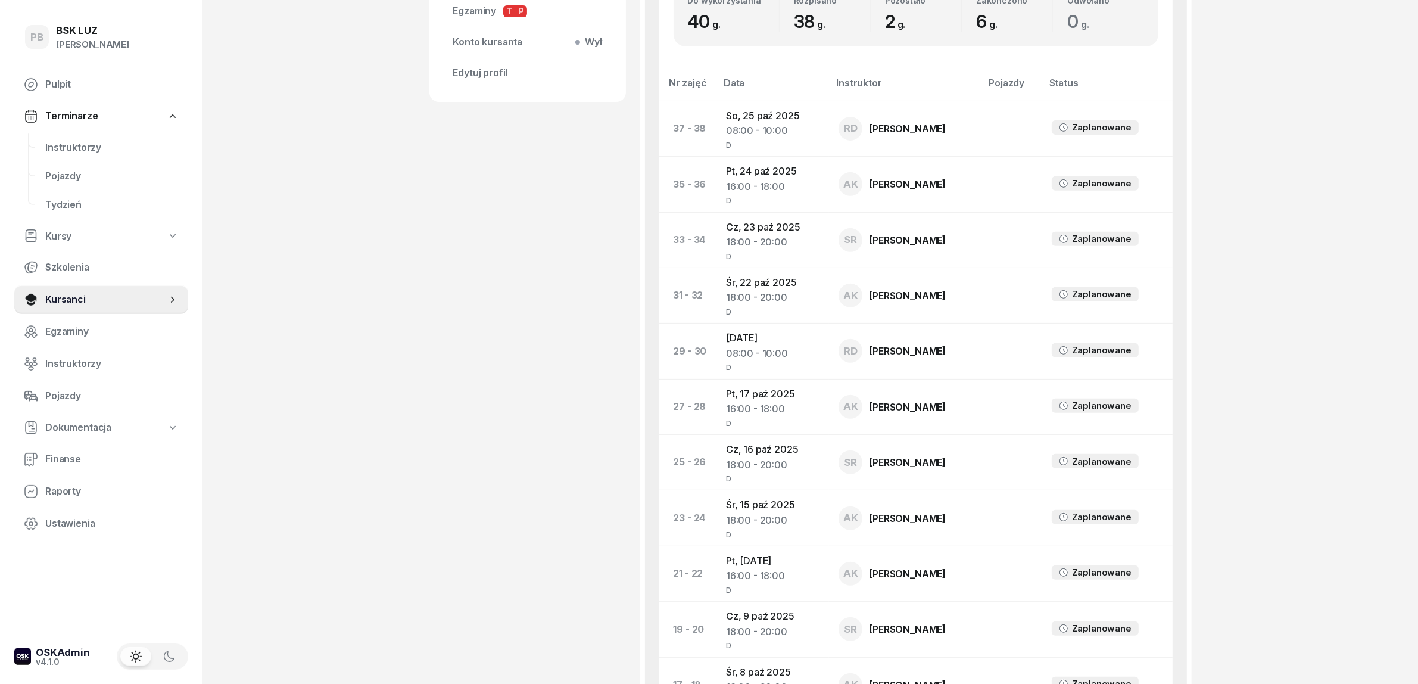
scroll to position [596, 0]
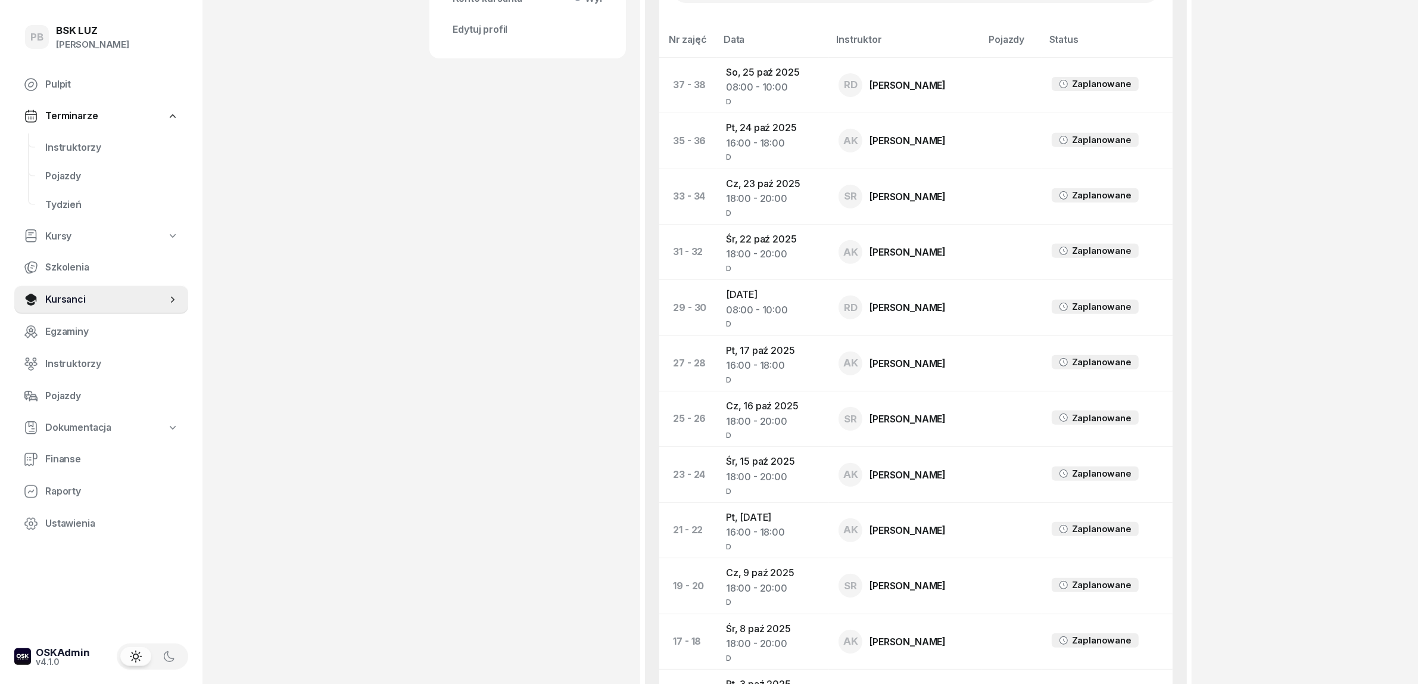
click at [522, 376] on div "[PERSON_NAME] Dofinansowanie OL-brak [DATE], Kod wer. nudNZr6k 785 502 977 [EMA…" at bounding box center [527, 352] width 197 height 1772
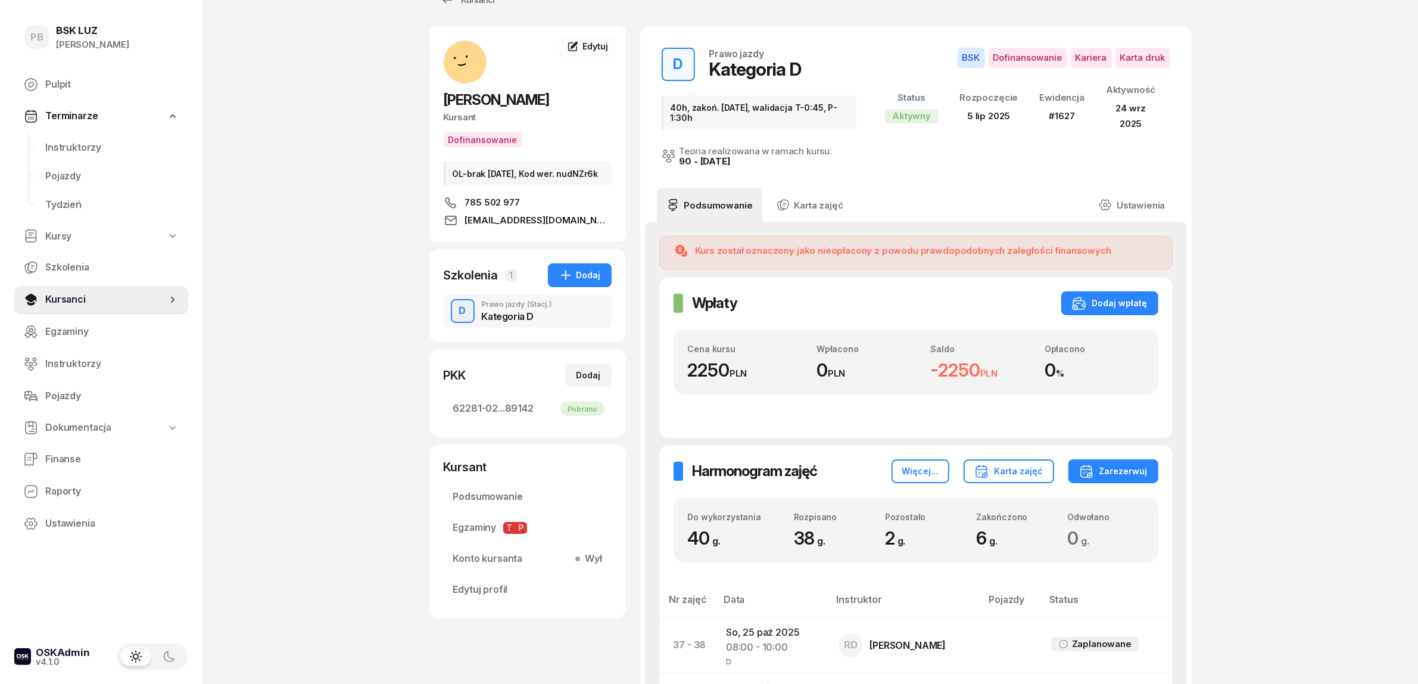
scroll to position [0, 0]
